Goal: Task Accomplishment & Management: Manage account settings

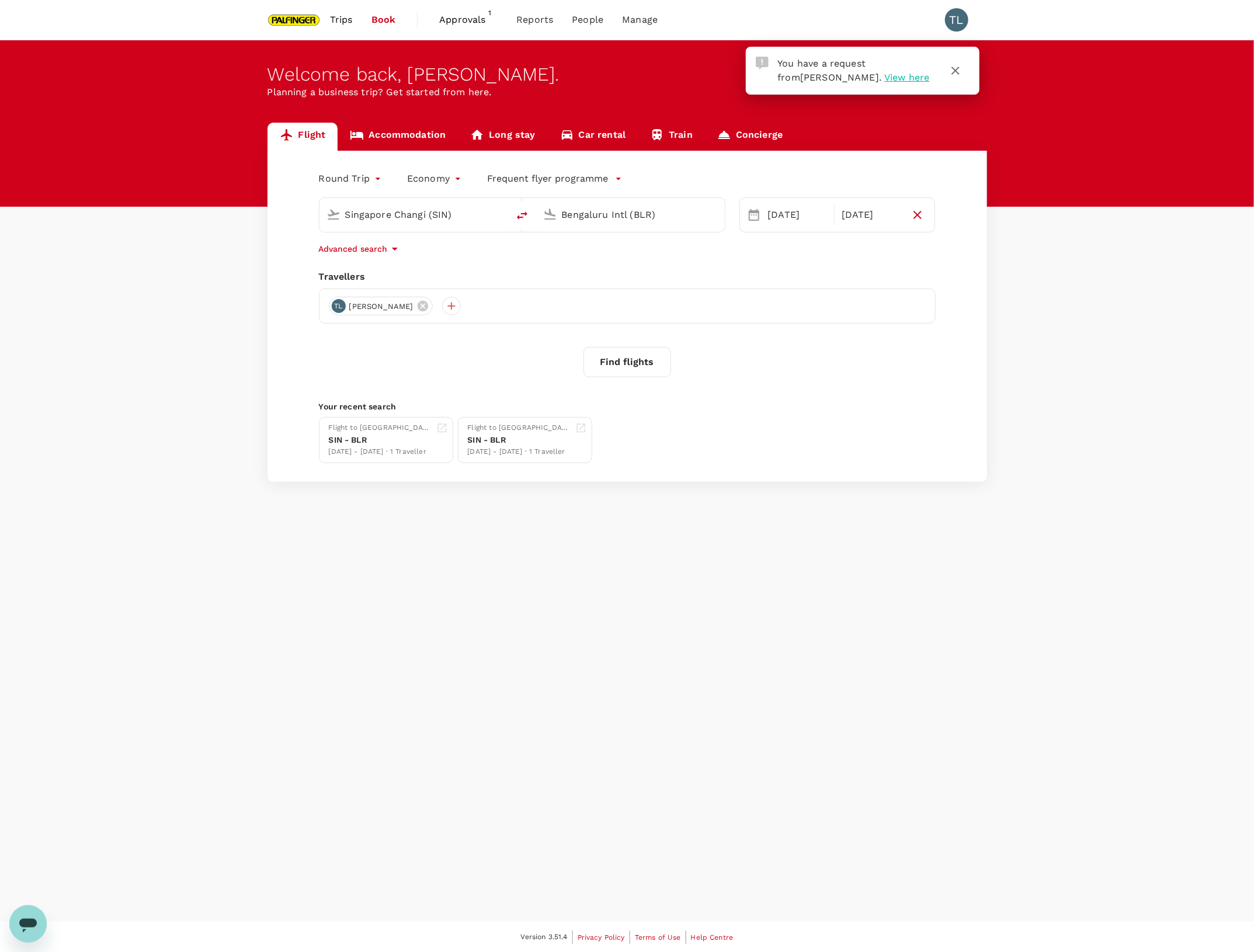
click at [463, 20] on span "Approvals" at bounding box center [468, 20] width 58 height 14
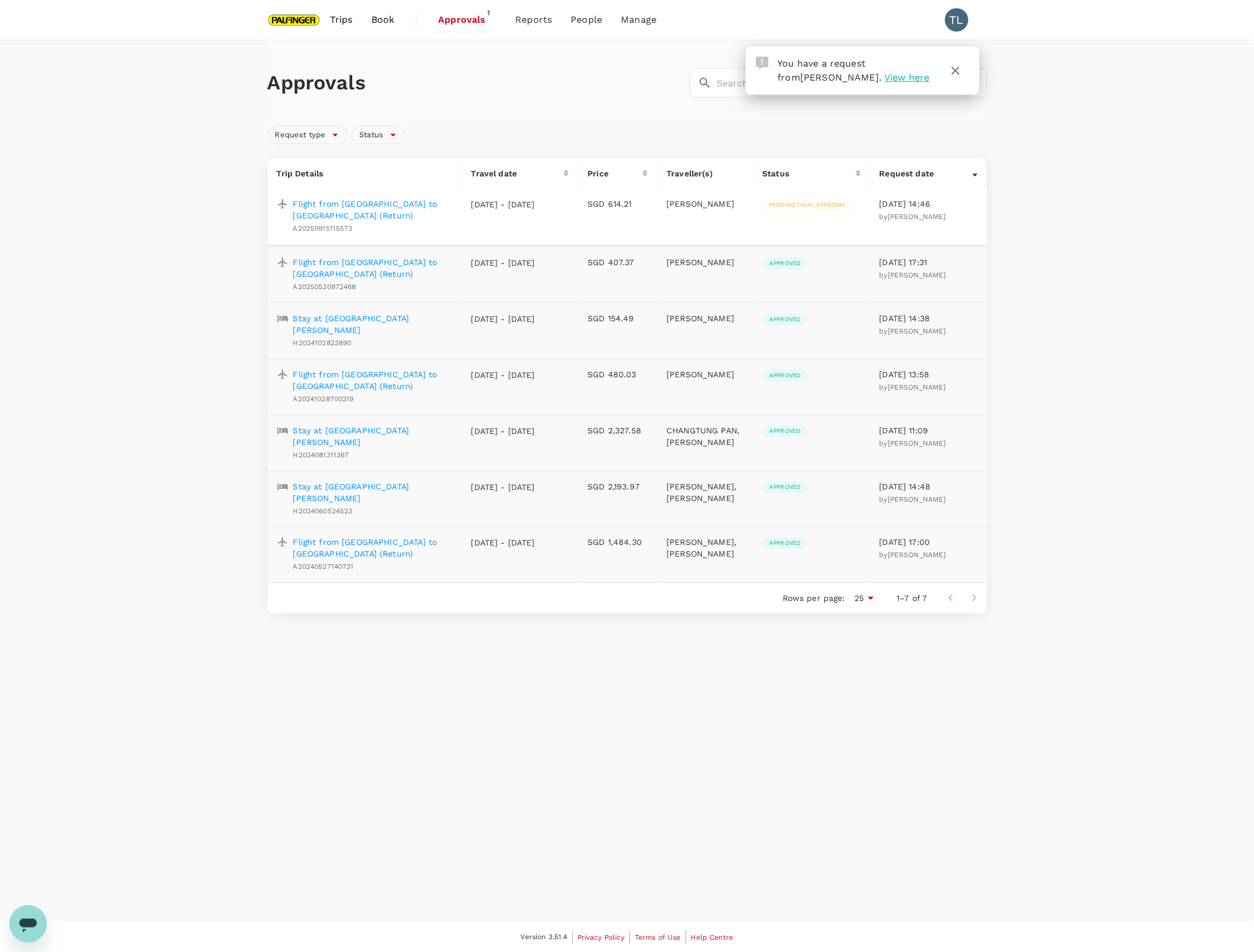
click at [434, 219] on p "Flight from [GEOGRAPHIC_DATA] to [GEOGRAPHIC_DATA] (Return)" at bounding box center [372, 210] width 159 height 24
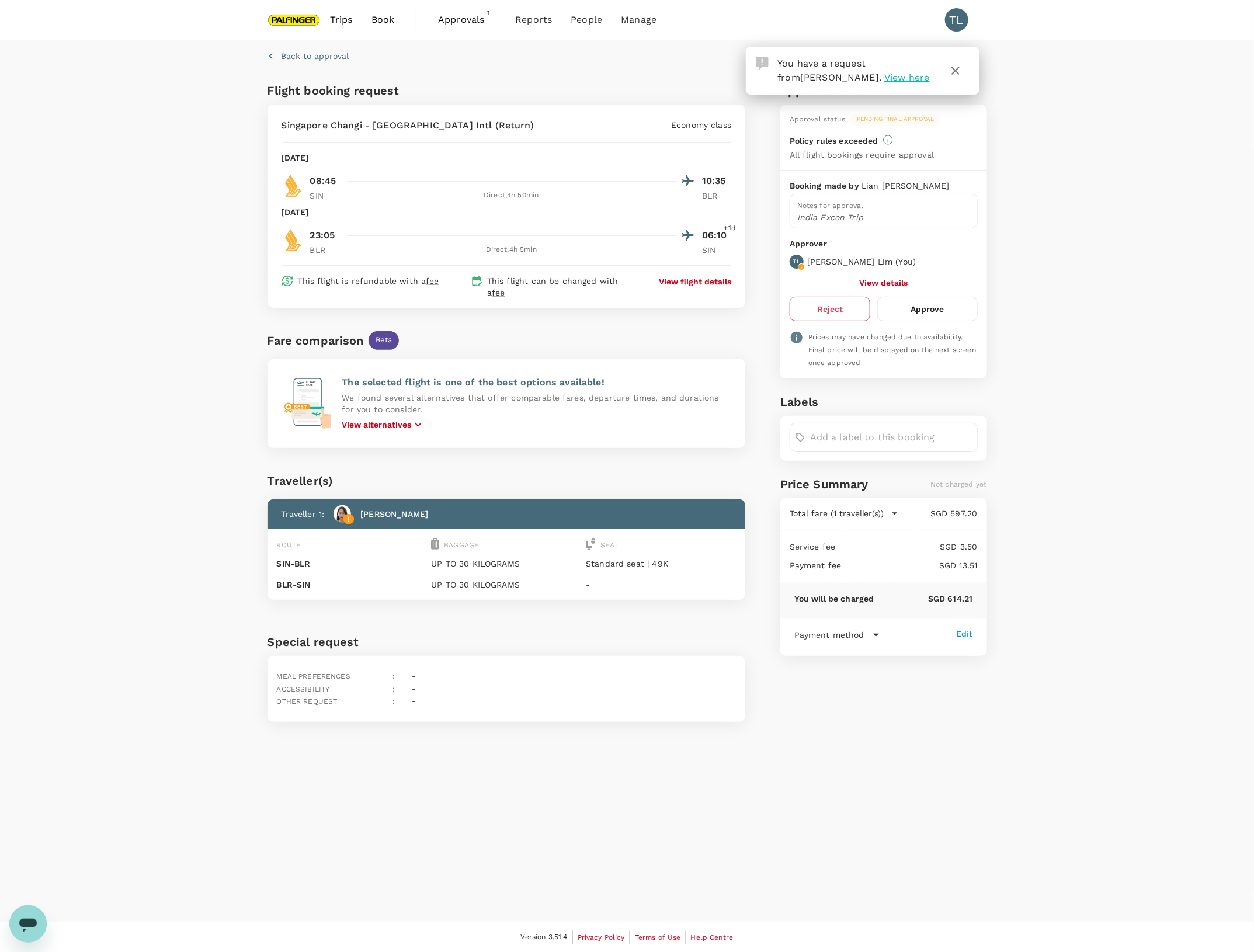
click at [821, 311] on button "Reject" at bounding box center [830, 308] width 81 height 24
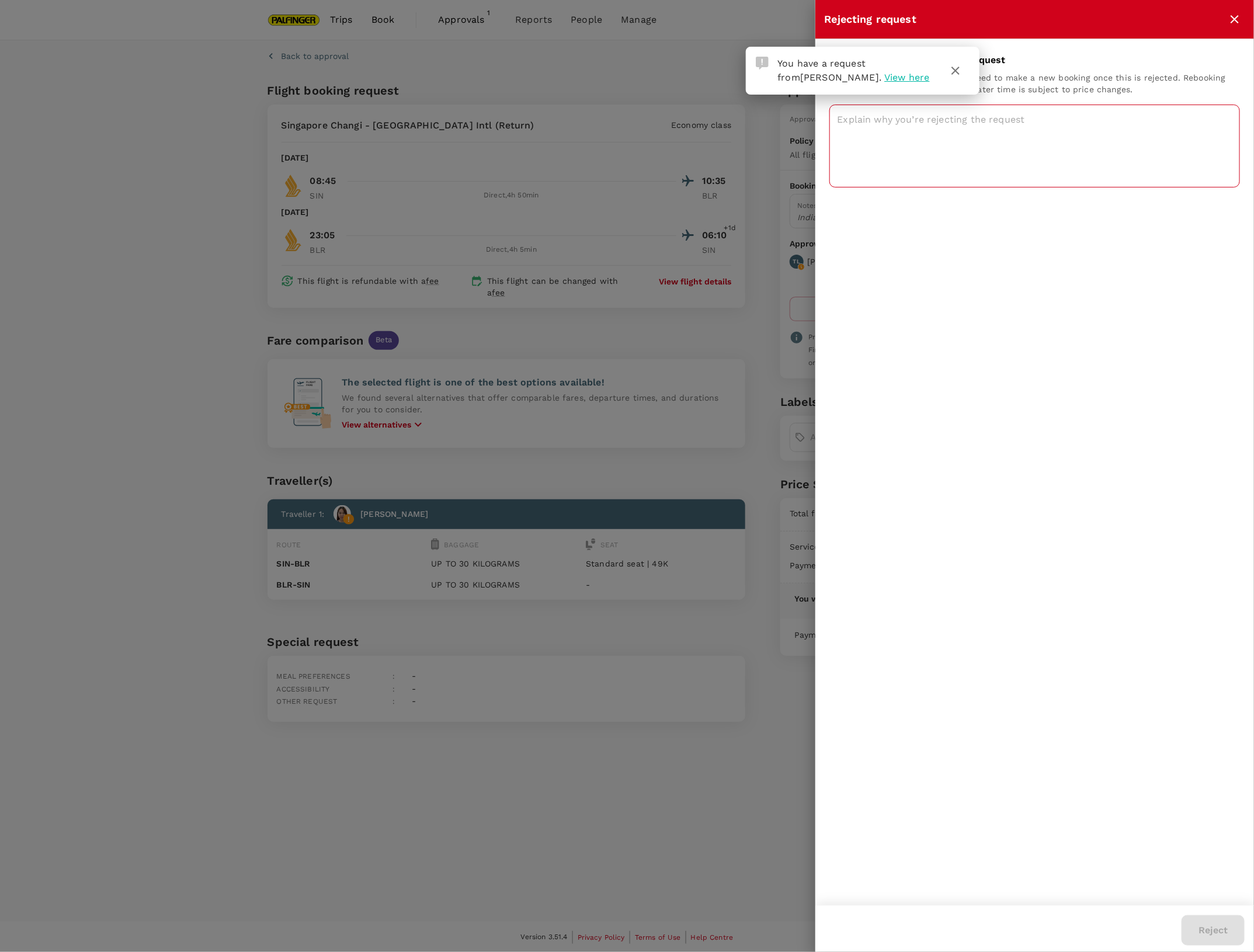
click at [971, 149] on textarea at bounding box center [1034, 146] width 411 height 83
type textarea "mistake in booking"
click at [1234, 932] on button "Reject" at bounding box center [1213, 930] width 63 height 31
